Goal: Task Accomplishment & Management: Manage account settings

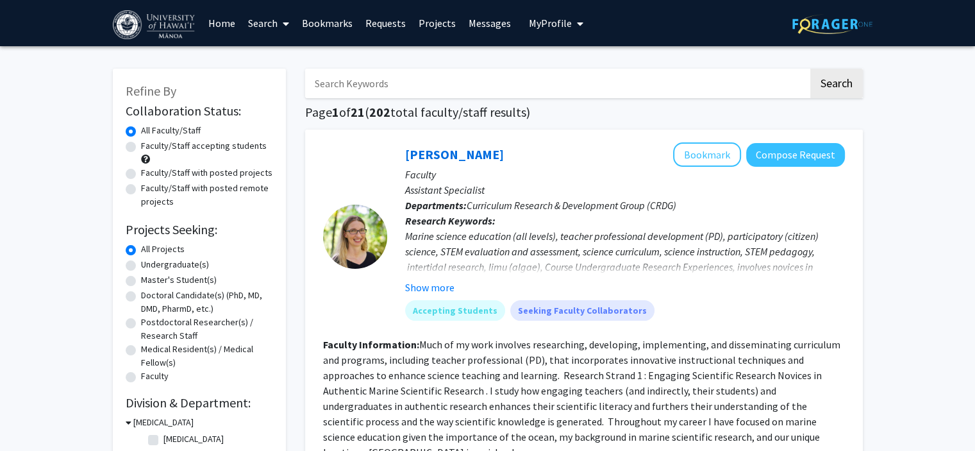
click at [233, 22] on link "Home" at bounding box center [222, 23] width 40 height 45
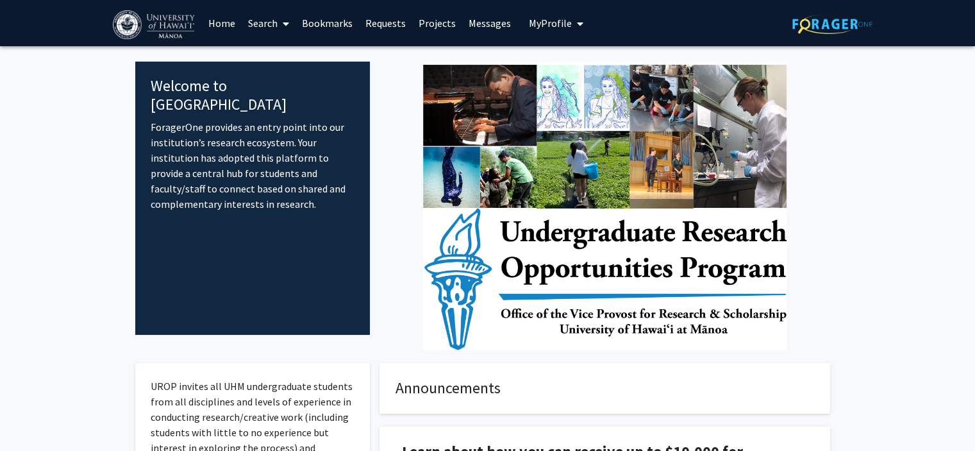
click at [394, 28] on link "Requests" at bounding box center [385, 23] width 53 height 45
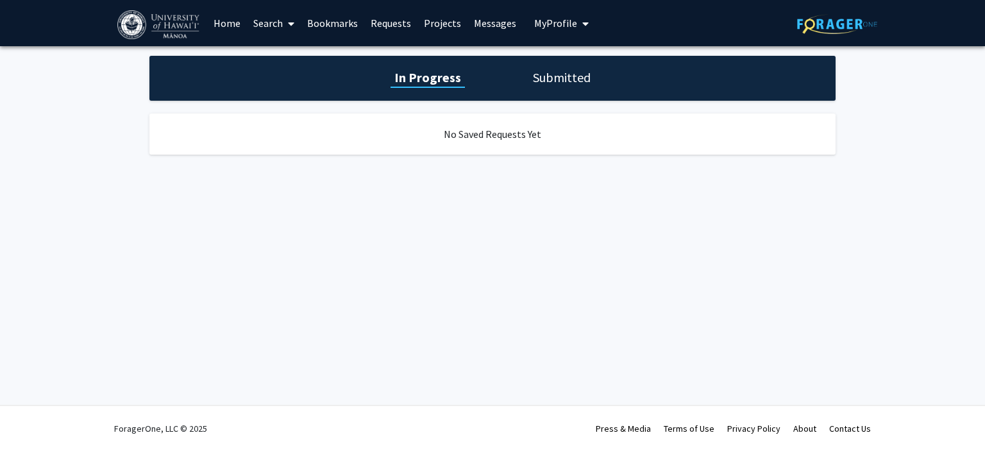
click at [566, 71] on h1 "Submitted" at bounding box center [561, 78] width 65 height 18
click at [424, 27] on link "Projects" at bounding box center [443, 23] width 50 height 45
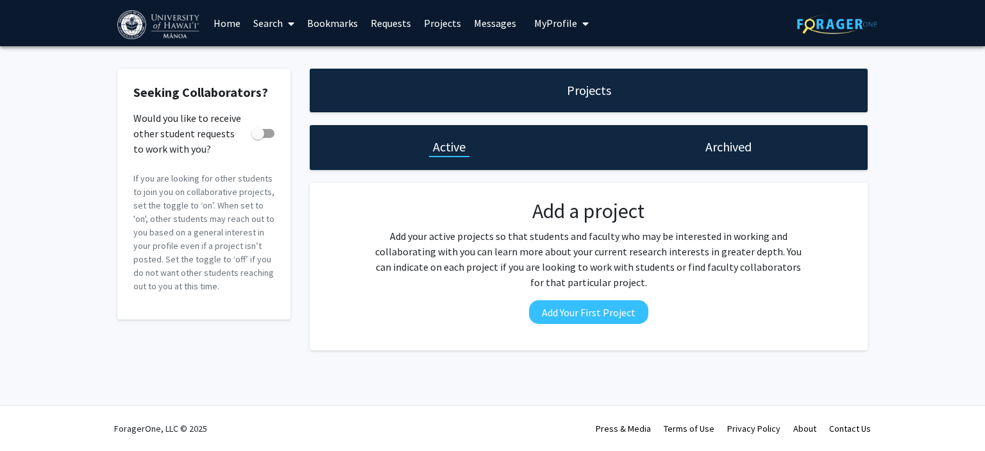
click at [219, 33] on link "Home" at bounding box center [227, 23] width 40 height 45
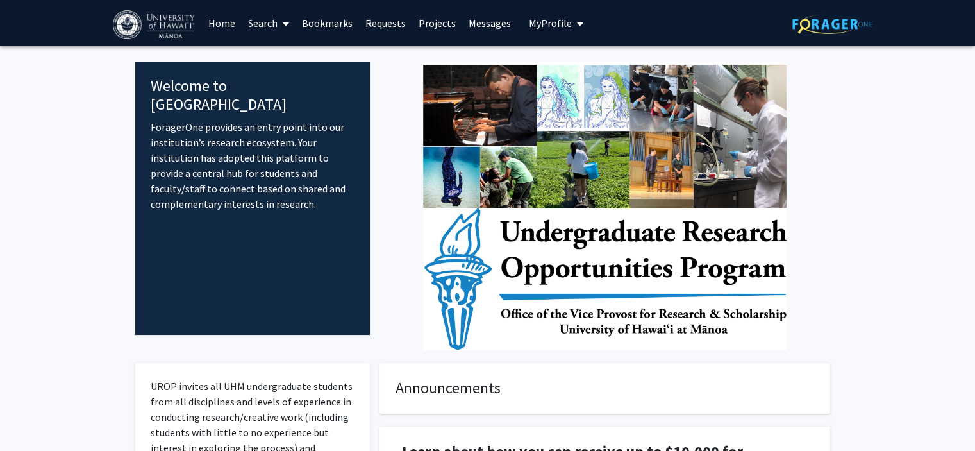
click at [185, 19] on img at bounding box center [155, 24] width 85 height 29
click at [263, 15] on link "Search" at bounding box center [269, 23] width 54 height 45
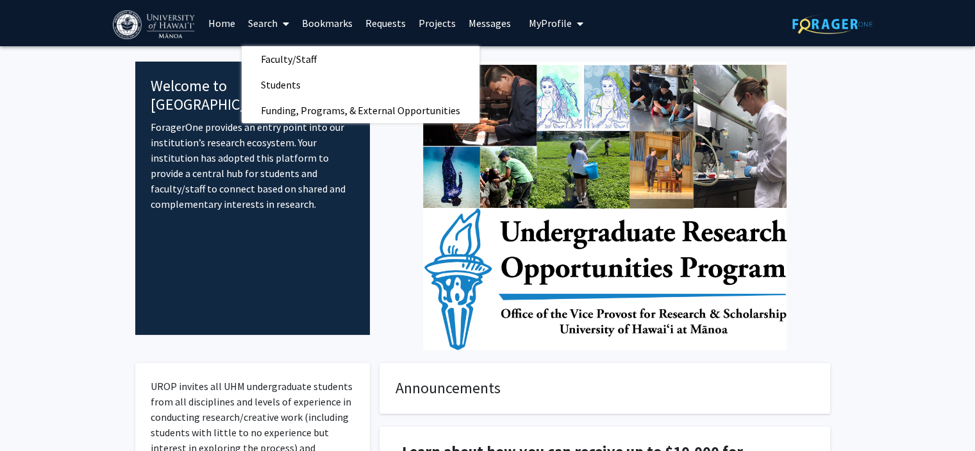
click at [139, 35] on img at bounding box center [155, 24] width 85 height 29
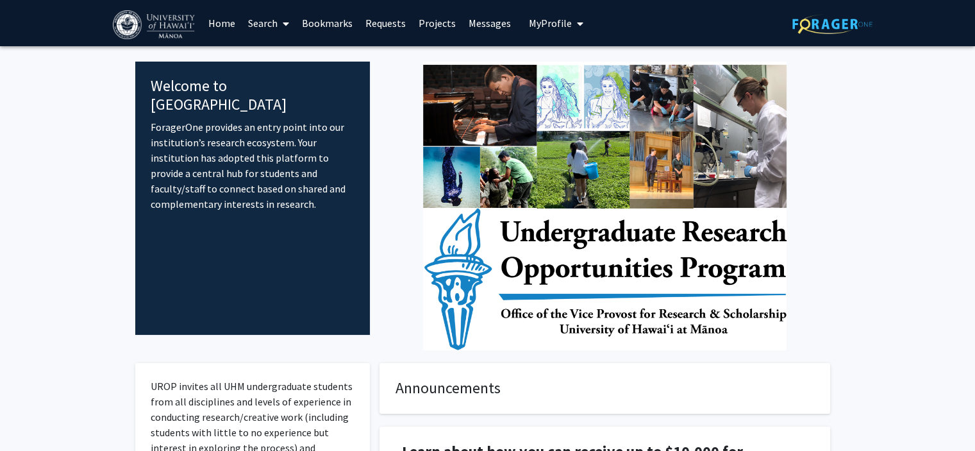
click at [544, 22] on span "My Profile" at bounding box center [550, 23] width 43 height 13
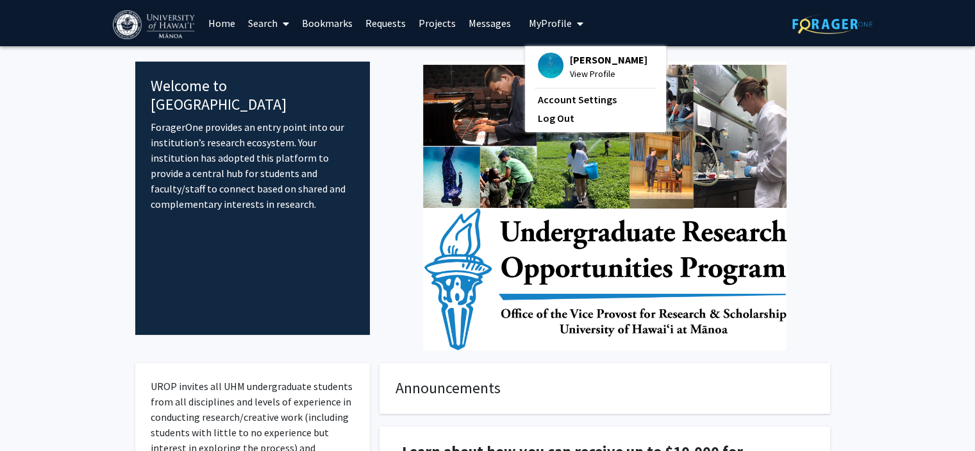
click at [543, 43] on button "My Profile" at bounding box center [556, 23] width 62 height 46
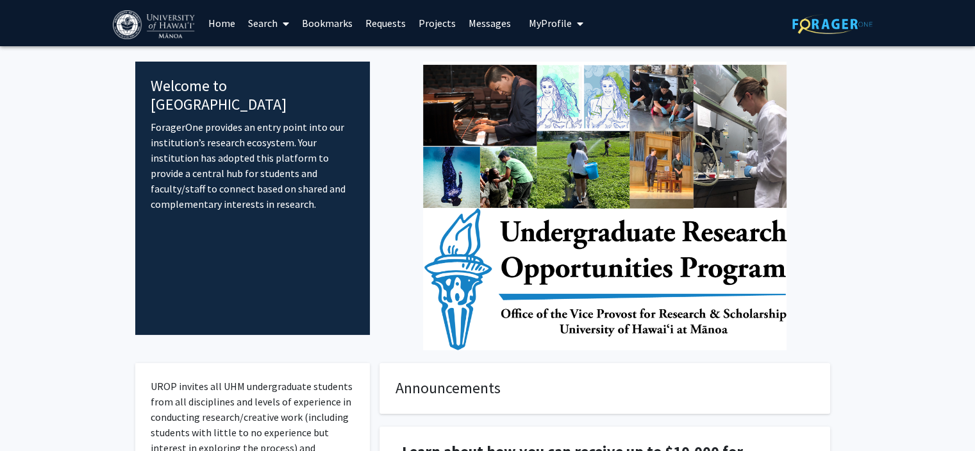
click at [545, 24] on span "My Profile" at bounding box center [550, 23] width 43 height 13
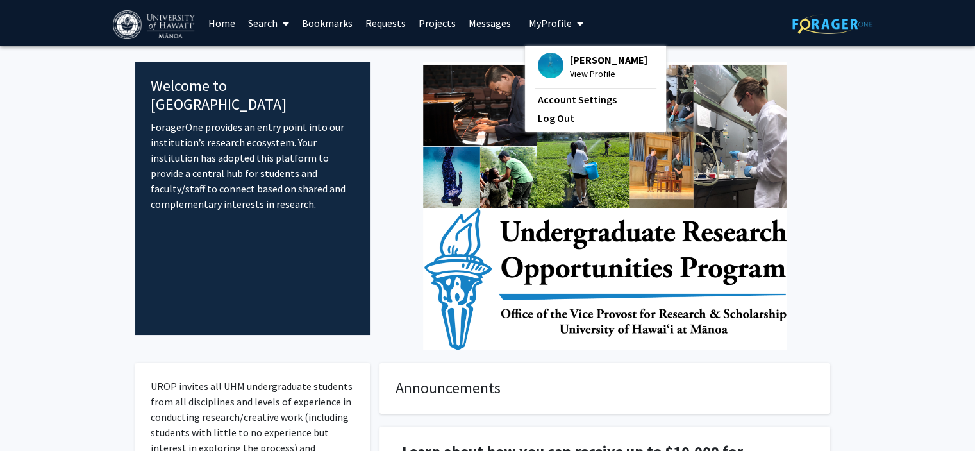
click at [550, 72] on img at bounding box center [551, 66] width 26 height 26
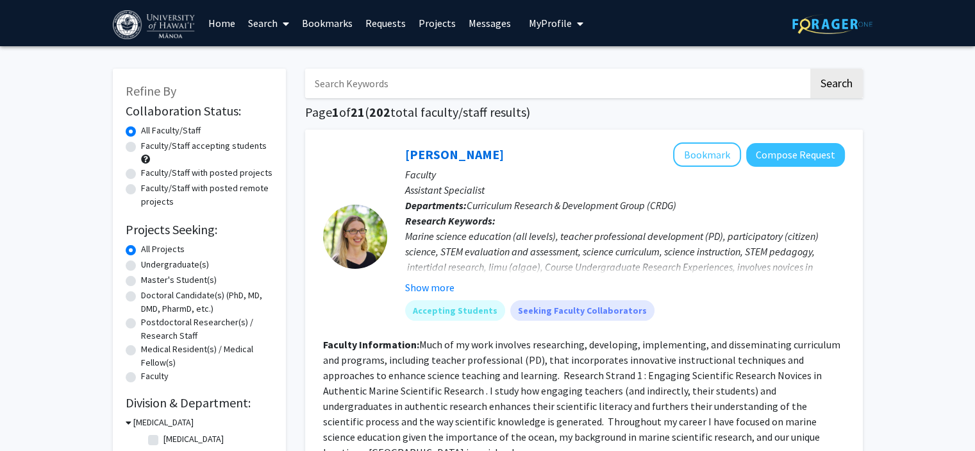
click at [572, 23] on span "My profile dropdown to access profile and logout" at bounding box center [578, 23] width 12 height 45
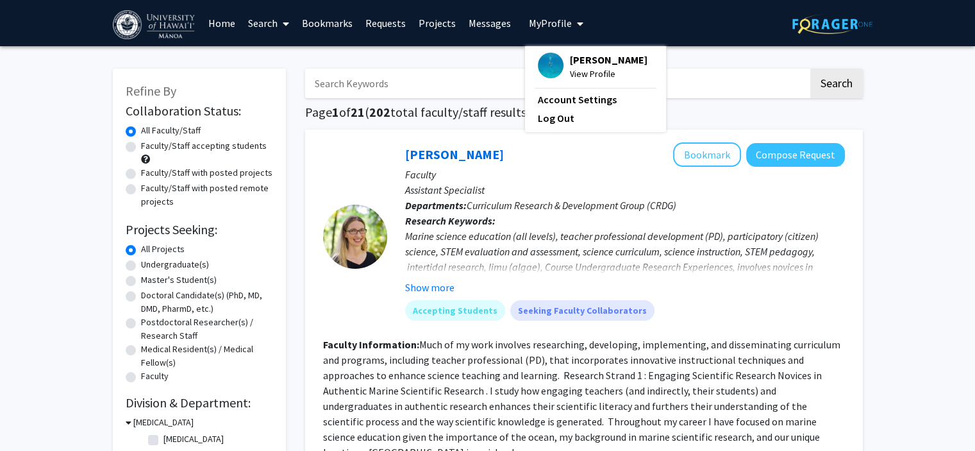
click at [548, 58] on img at bounding box center [551, 66] width 26 height 26
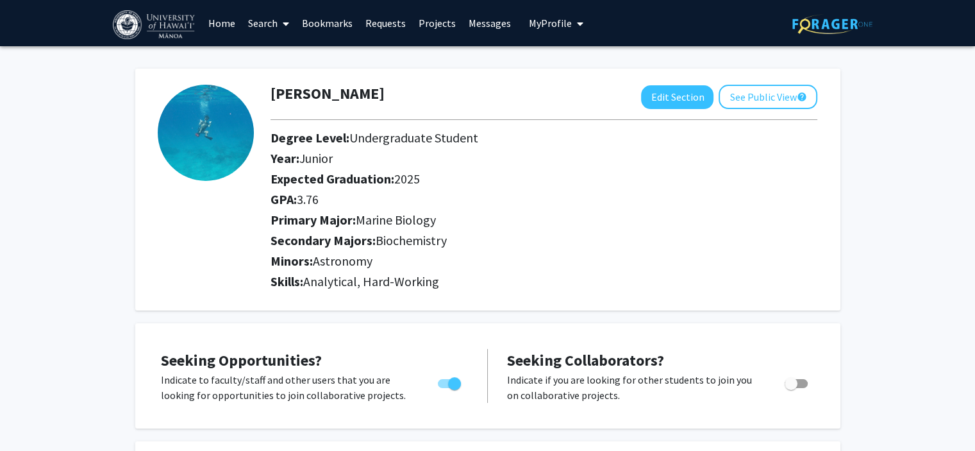
click at [672, 82] on div "Aiden Young Edit Section See Public View help Degree Level: Undergraduate Stude…" at bounding box center [487, 190] width 705 height 242
click at [670, 89] on button "Edit Section" at bounding box center [677, 97] width 72 height 24
select select "junior"
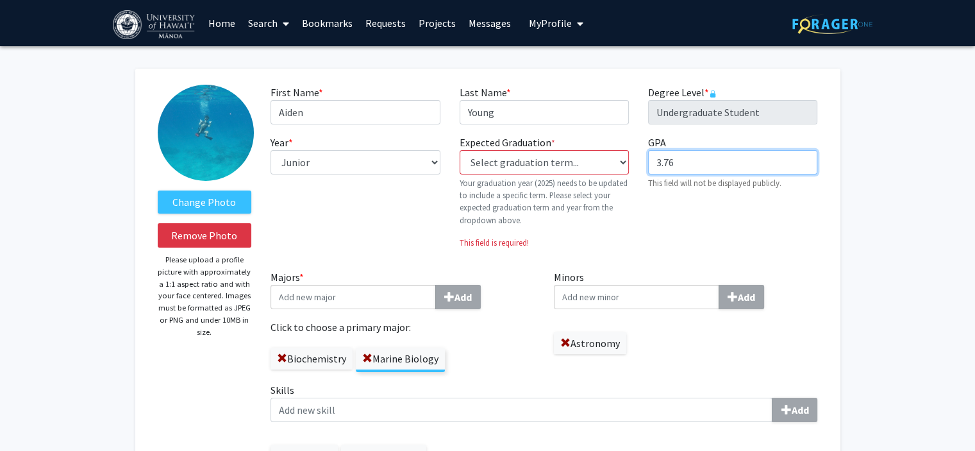
click at [680, 164] on input "3.76" at bounding box center [732, 162] width 169 height 24
type input "3.74"
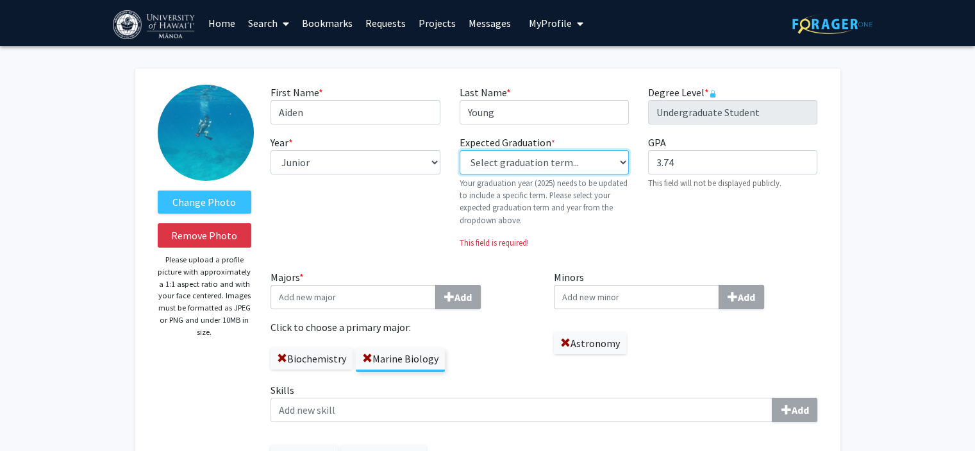
click at [582, 154] on select "Select graduation term... Previous: 2025 (Please select a specific term) Spring…" at bounding box center [544, 162] width 169 height 24
click at [503, 167] on select "Select graduation term... Previous: 2025 (Please select a specific term) Spring…" at bounding box center [544, 162] width 169 height 24
select select "42: spring_2028"
click at [460, 150] on select "Select graduation term... Previous: 2025 (Please select a specific term) Spring…" at bounding box center [544, 162] width 169 height 24
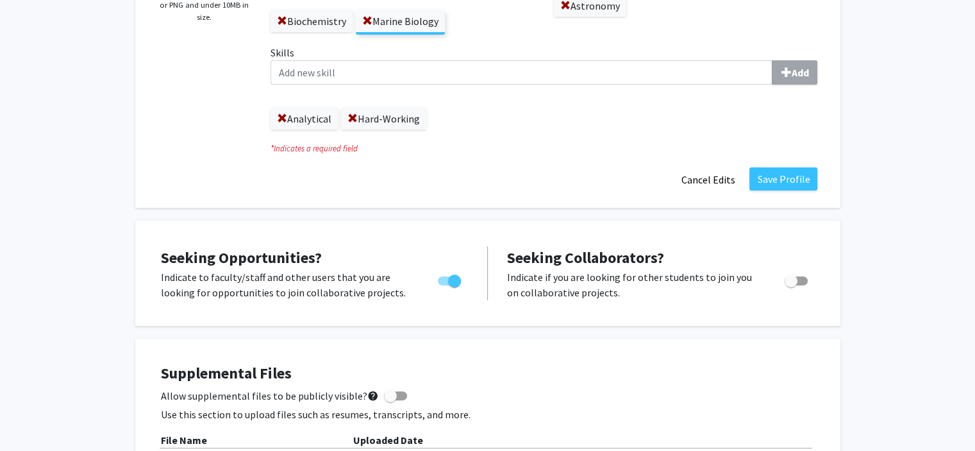
scroll to position [314, 0]
click at [785, 187] on button "Save Profile" at bounding box center [784, 179] width 68 height 23
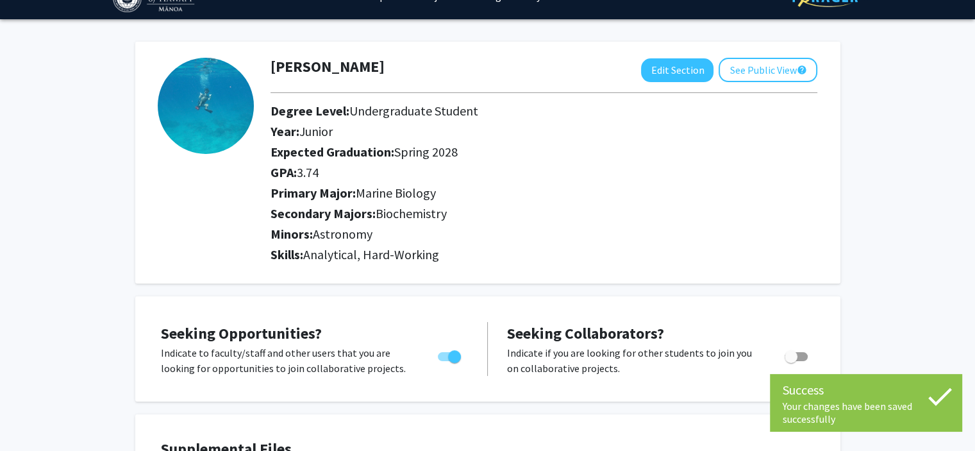
scroll to position [0, 0]
